Goal: Transaction & Acquisition: Purchase product/service

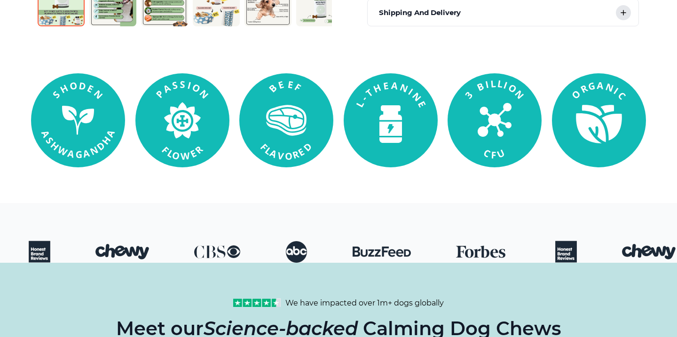
scroll to position [538, 0]
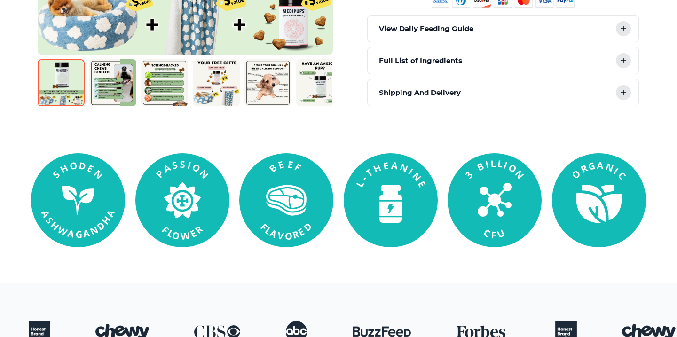
click at [285, 98] on img at bounding box center [267, 82] width 47 height 47
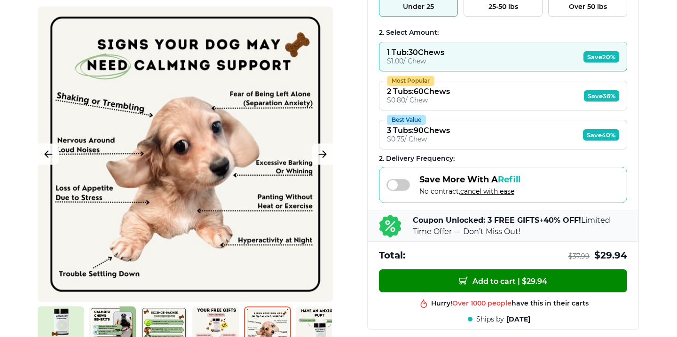
scroll to position [0, 0]
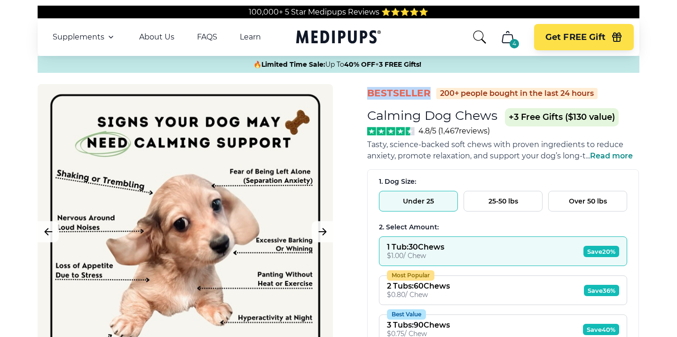
drag, startPoint x: 368, startPoint y: 94, endPoint x: 434, endPoint y: 94, distance: 65.8
click at [430, 95] on span "BestSeller" at bounding box center [398, 93] width 63 height 13
drag, startPoint x: 430, startPoint y: 95, endPoint x: 374, endPoint y: 95, distance: 55.4
click at [375, 95] on span "BestSeller" at bounding box center [398, 93] width 63 height 13
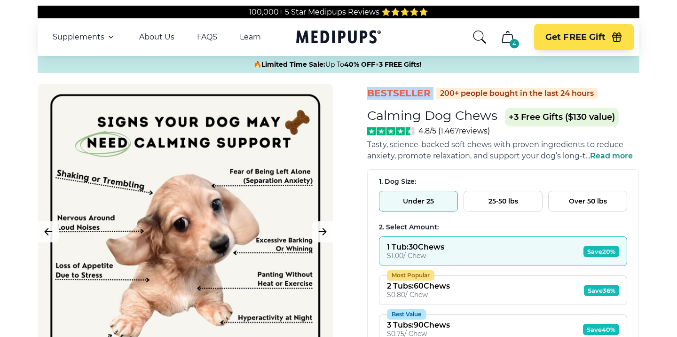
click at [374, 95] on span "BestSeller" at bounding box center [398, 93] width 63 height 13
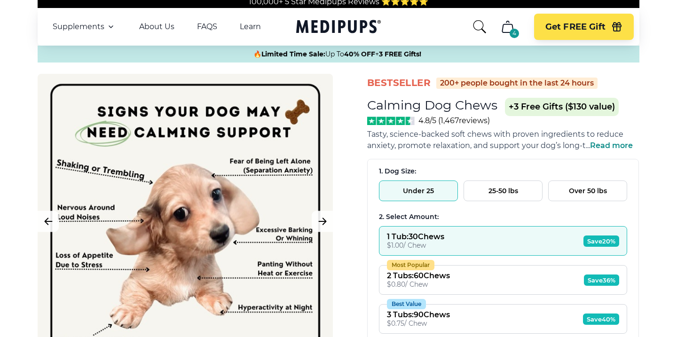
click at [429, 295] on div "1 Tub : 30 Chews $ 1.00 / Chew Save 20% Most Popular 2 Tubs : 60 Chews $ 0.80 /…" at bounding box center [503, 280] width 248 height 108
click at [430, 287] on div "$ 0.80 / Chew" at bounding box center [418, 284] width 63 height 8
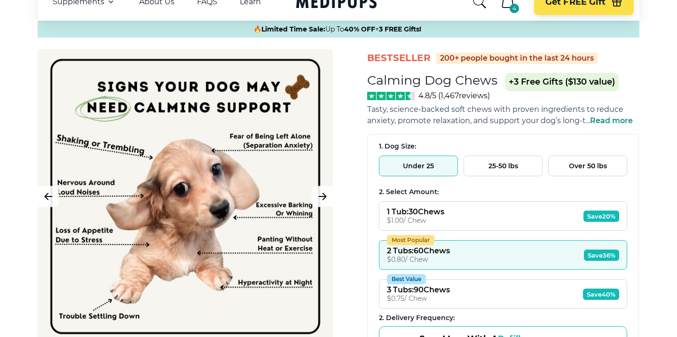
scroll to position [53, 0]
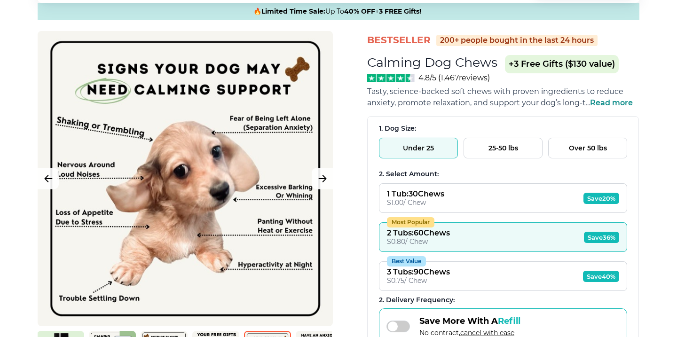
click at [432, 268] on div "3 Tubs : 90 Chews" at bounding box center [418, 271] width 63 height 9
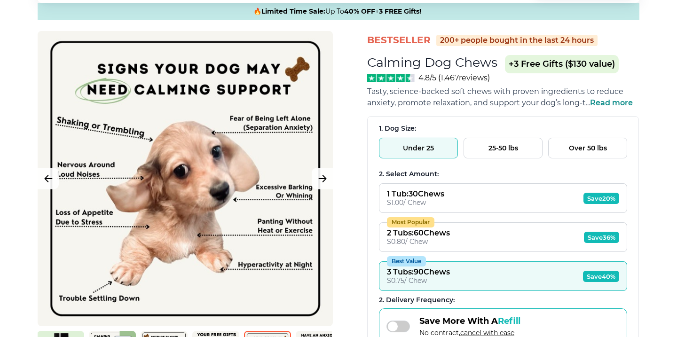
click at [507, 152] on button "25-50 lbs" at bounding box center [502, 148] width 79 height 21
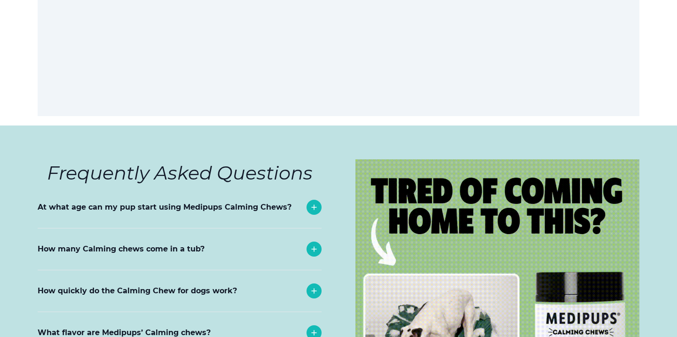
scroll to position [3584, 0]
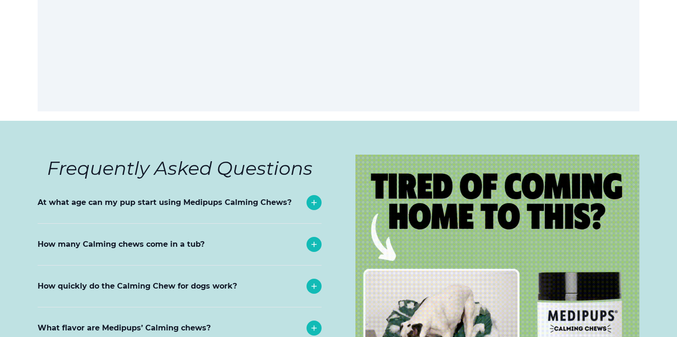
click at [314, 205] on icon at bounding box center [314, 202] width 5 height 5
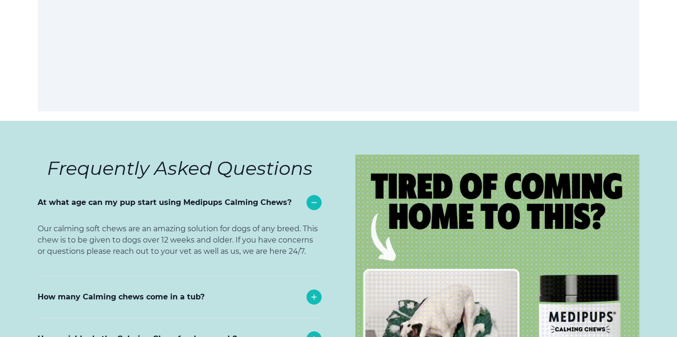
click at [314, 207] on icon at bounding box center [313, 202] width 11 height 11
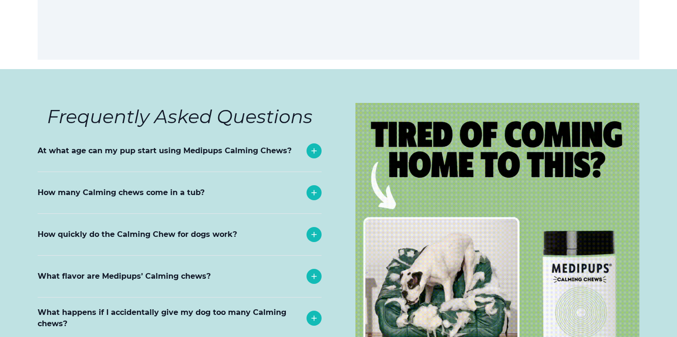
scroll to position [3727, 0]
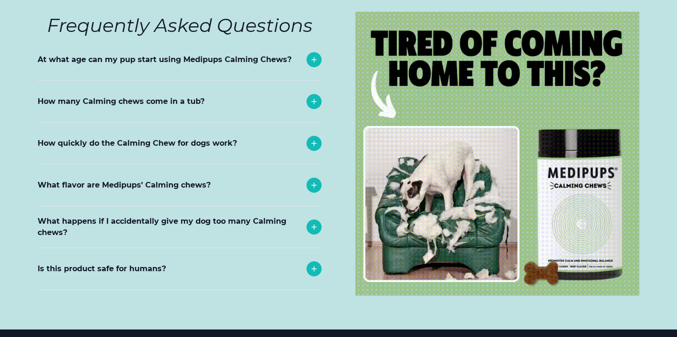
click at [314, 206] on div "What flavor are Medipups’ Calming chews?" at bounding box center [180, 184] width 284 height 41
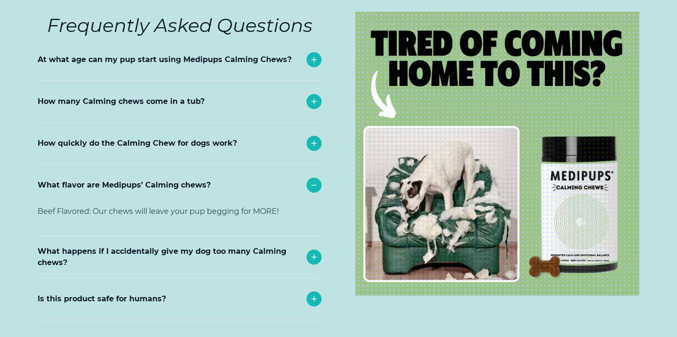
click at [314, 235] on div "Beef Flavored: Our chews will leave your pup begging for MORE!" at bounding box center [179, 221] width 282 height 30
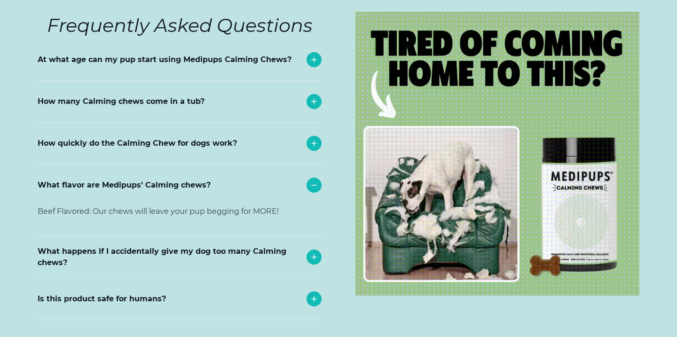
click at [313, 258] on icon at bounding box center [314, 257] width 5 height 5
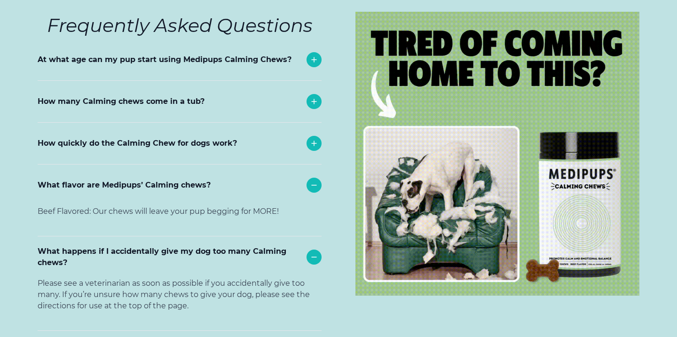
click at [313, 200] on div "What flavor are Medipups’ Calming chews?" at bounding box center [180, 184] width 284 height 41
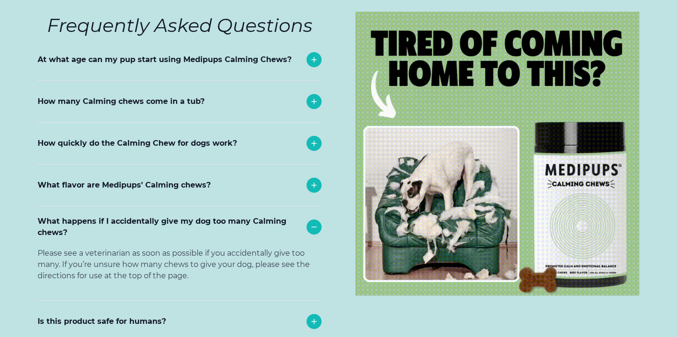
click at [312, 247] on div "What happens if I accidentally give my dog too many Calming chews?" at bounding box center [180, 226] width 284 height 41
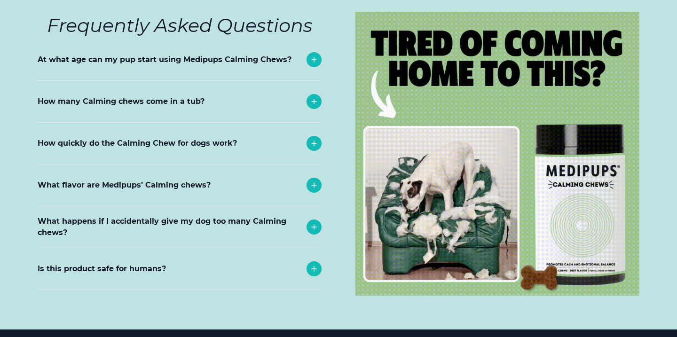
click at [312, 234] on div at bounding box center [313, 226] width 15 height 15
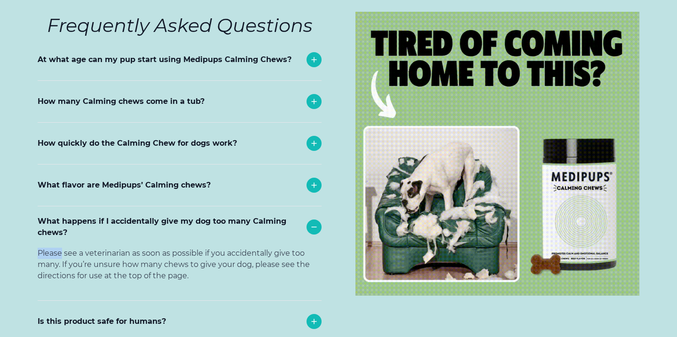
click at [312, 234] on div at bounding box center [313, 226] width 15 height 15
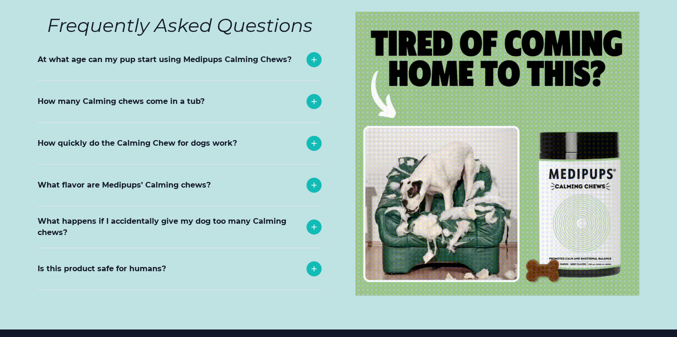
click at [312, 274] on icon at bounding box center [313, 268] width 11 height 11
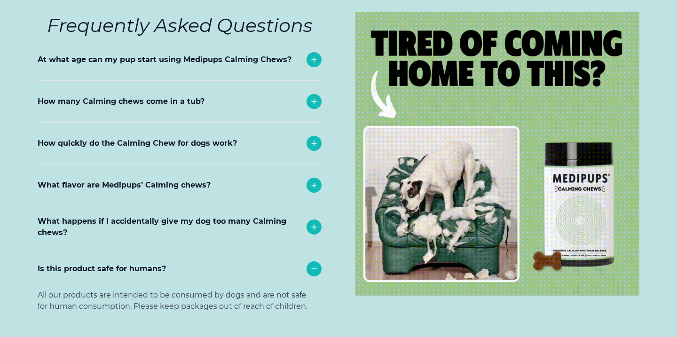
click at [337, 262] on section "Frequently Asked Questions At what age can my pup start using Medipups Calming …" at bounding box center [338, 171] width 667 height 387
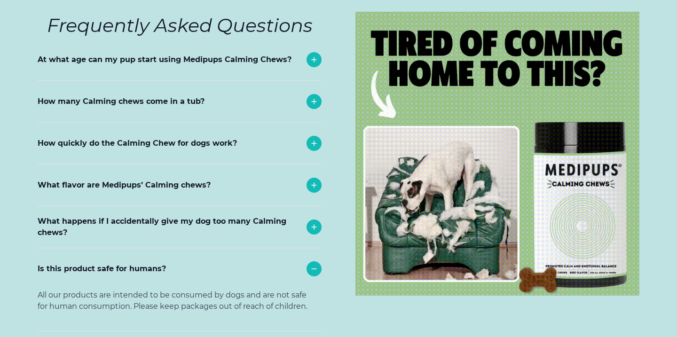
click at [315, 266] on icon at bounding box center [313, 268] width 11 height 11
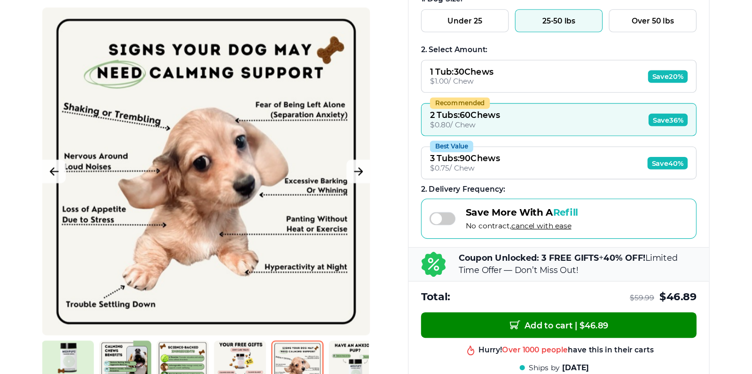
scroll to position [0, 0]
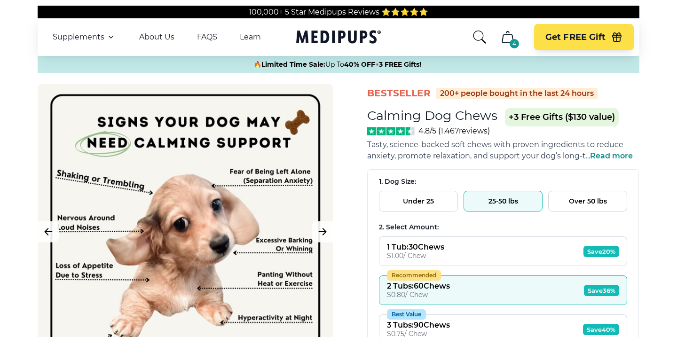
click at [575, 202] on button "Over 50 lbs" at bounding box center [587, 201] width 79 height 21
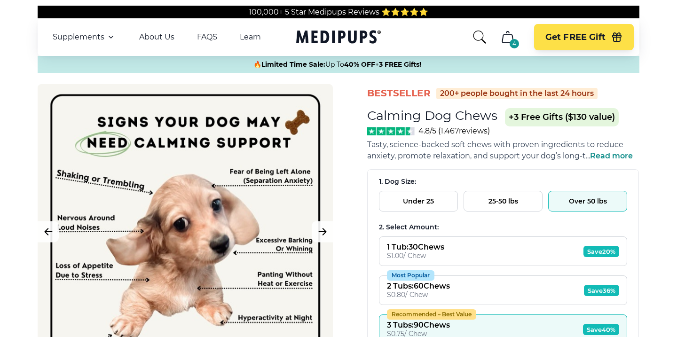
click at [311, 35] on icon "Medipups" at bounding box center [338, 36] width 85 height 17
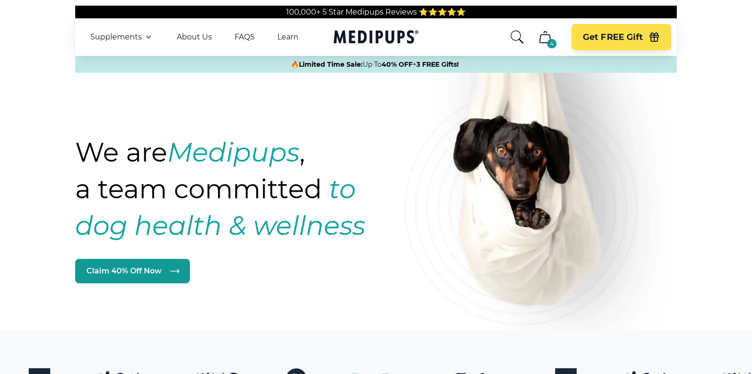
click at [547, 45] on div "4" at bounding box center [551, 43] width 9 height 9
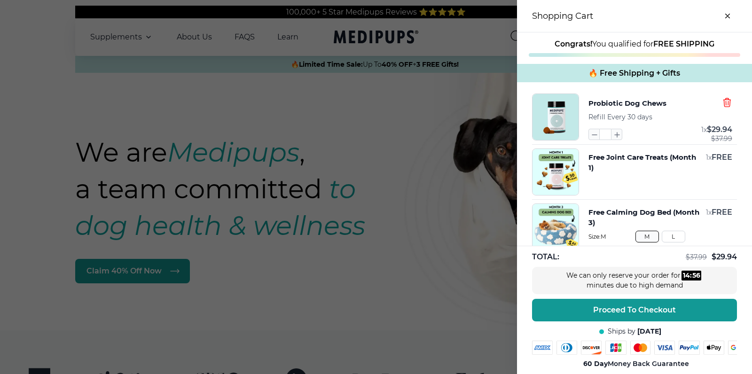
click at [676, 102] on icon "button" at bounding box center [727, 102] width 10 height 10
